Goal: Submit feedback/report problem

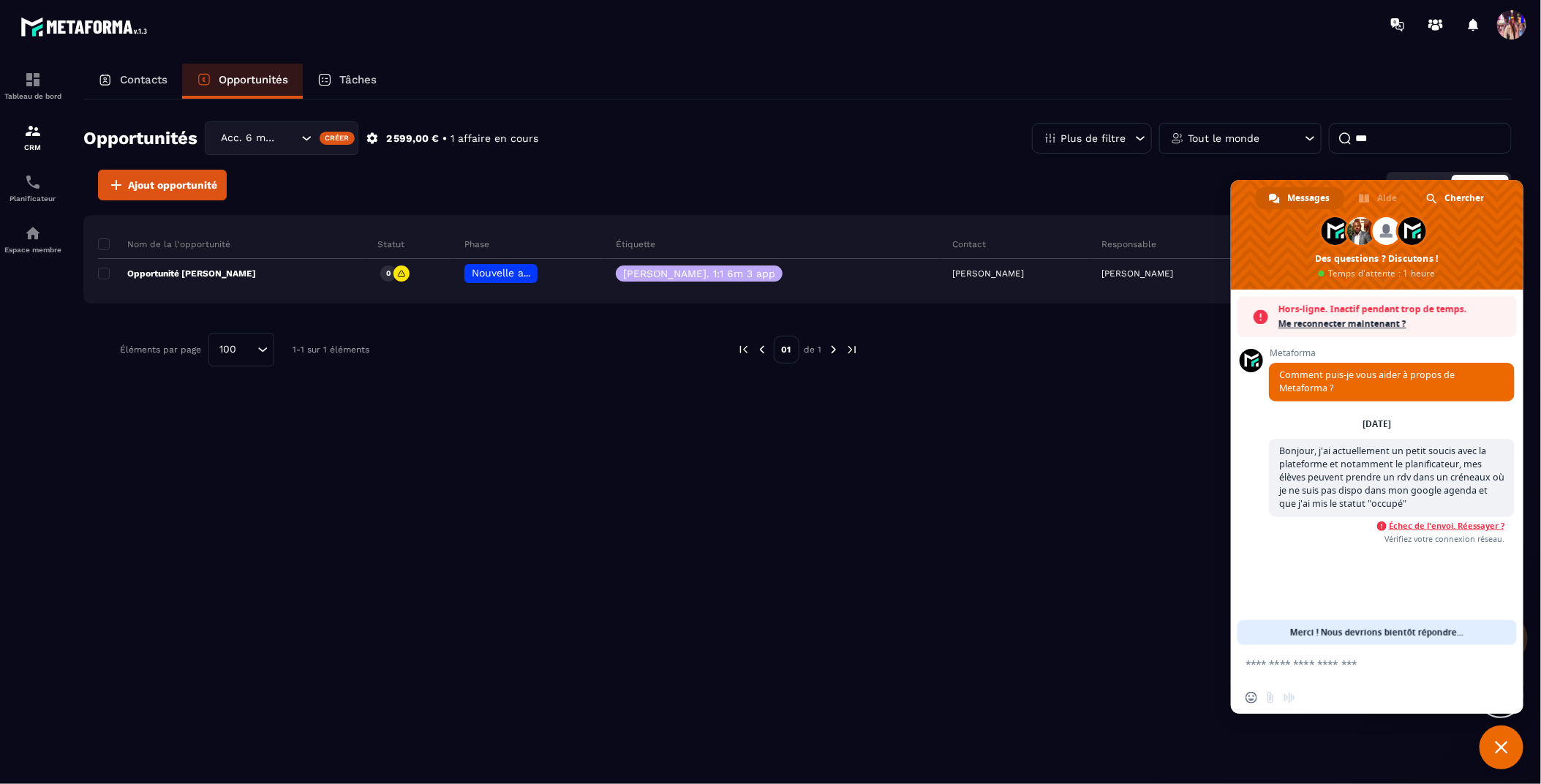
click at [1443, 527] on span "Échec de l'envoi. Réessayer ?" at bounding box center [1446, 525] width 116 height 10
click at [1444, 530] on span "Échec de l'envoi. Réessayer ?" at bounding box center [1446, 525] width 116 height 10
click at [1488, 530] on span "Échec de l'envoi. Réessayer ?" at bounding box center [1446, 525] width 116 height 10
click at [1357, 324] on span "Me reconnecter maintenant ?" at bounding box center [1393, 324] width 231 height 15
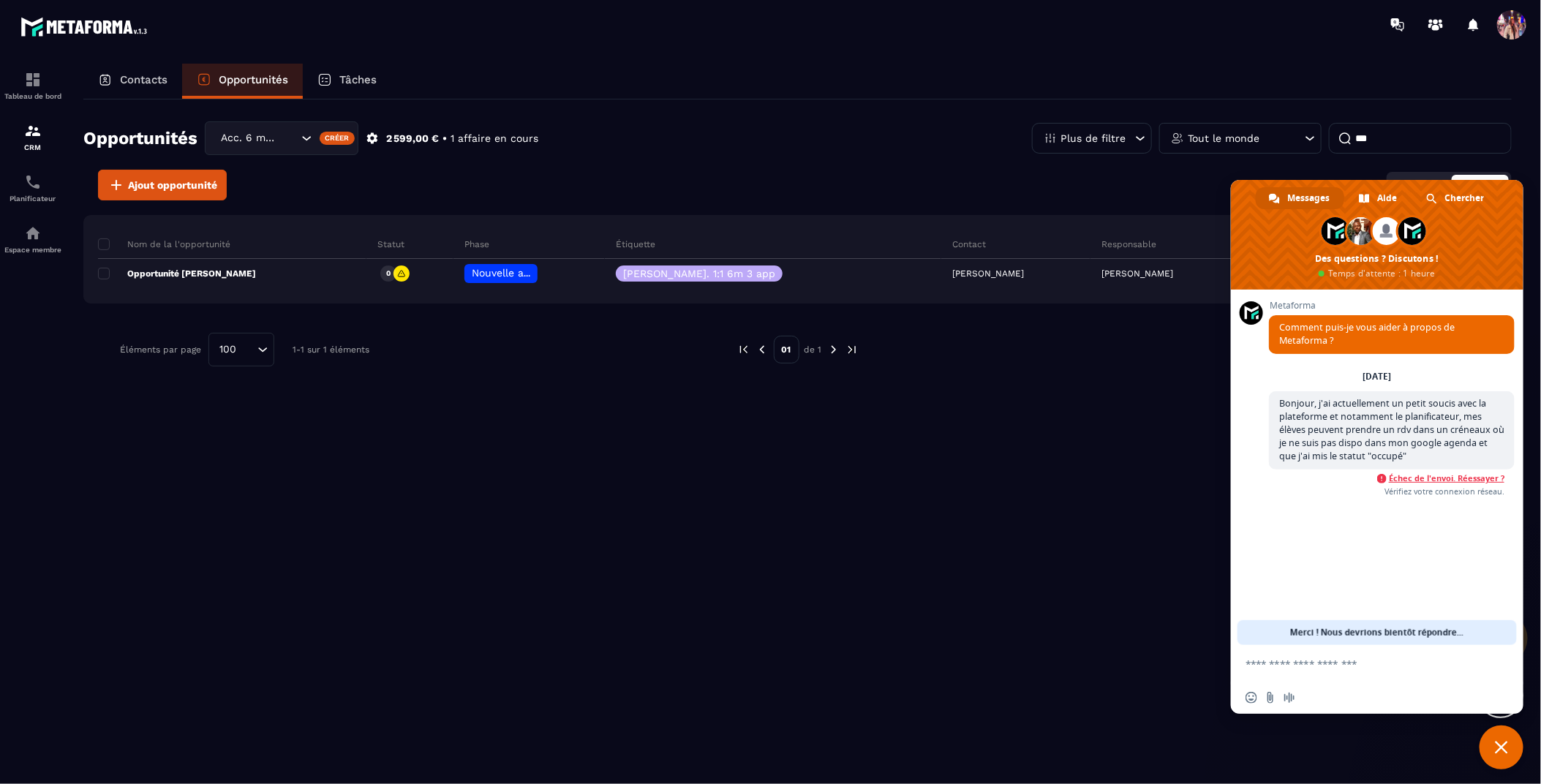
click at [1442, 477] on span "Échec de l'envoi. Réessayer ?" at bounding box center [1446, 478] width 116 height 10
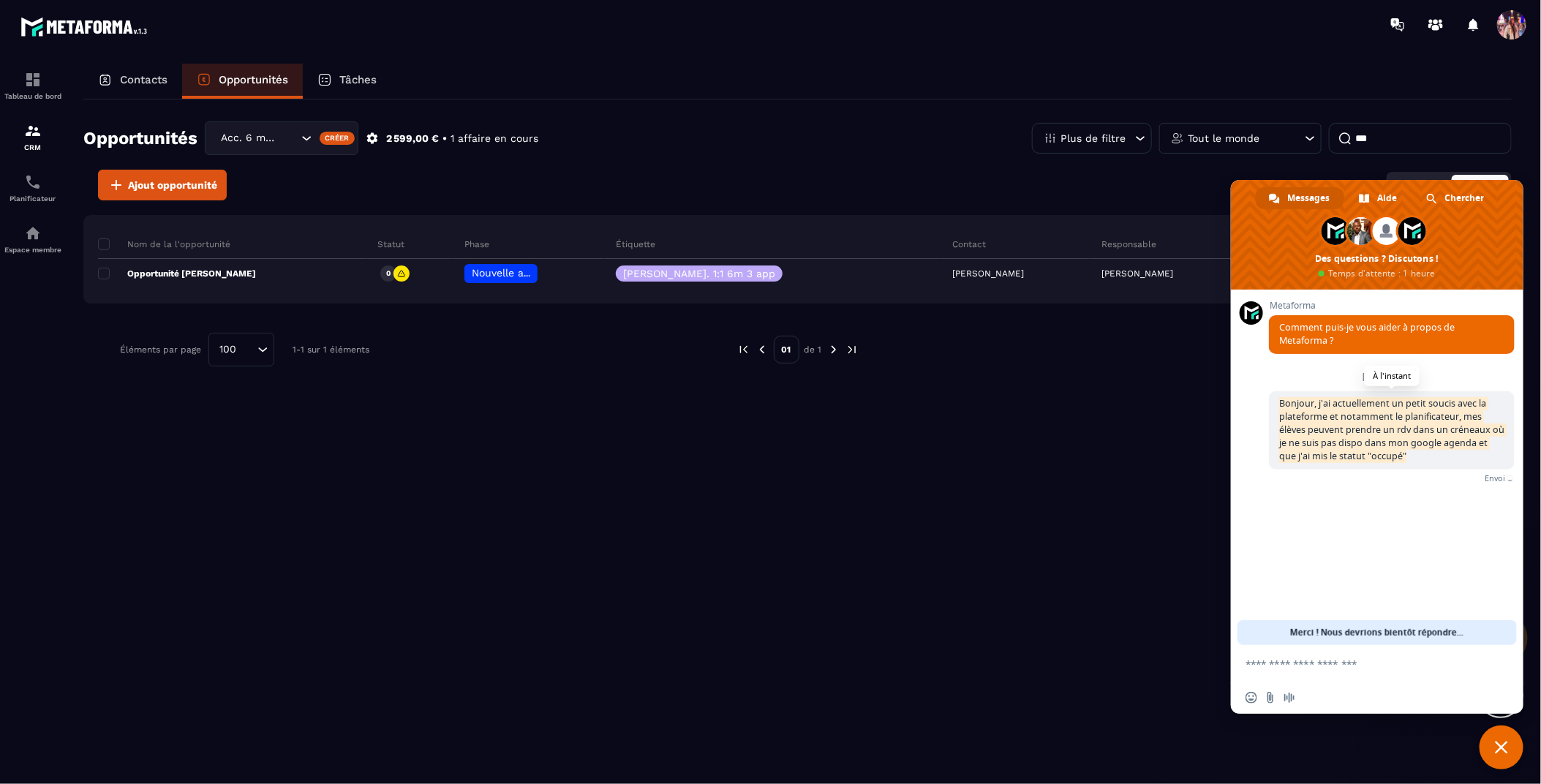
drag, startPoint x: 1417, startPoint y: 459, endPoint x: 1269, endPoint y: 397, distance: 160.5
click at [1269, 397] on span "Bonjour, j'ai actuellement un petit soucis avec la plateforme et notamment le p…" at bounding box center [1392, 430] width 246 height 78
copy span "Bonjour, j'ai actuellement un petit soucis avec la plateforme et notamment le p…"
